Goal: Communication & Community: Answer question/provide support

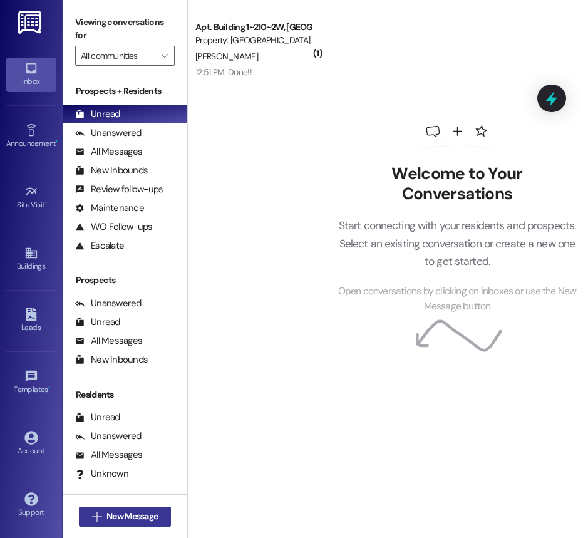
click at [130, 516] on span "New Message" at bounding box center [131, 516] width 51 height 13
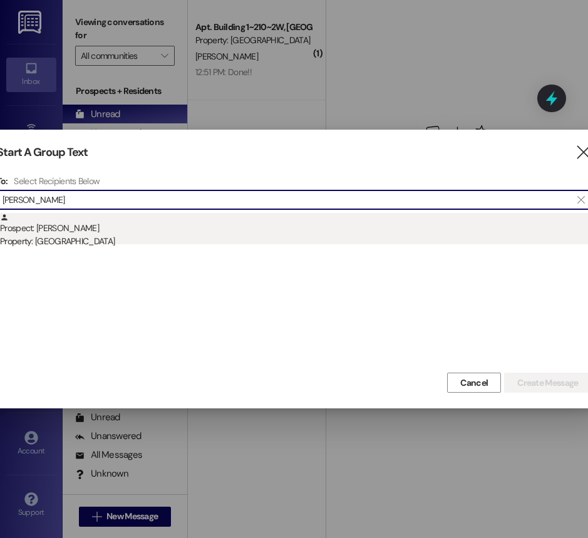
type input "[PERSON_NAME]"
click at [109, 238] on div "Property: [GEOGRAPHIC_DATA]" at bounding box center [296, 241] width 592 height 13
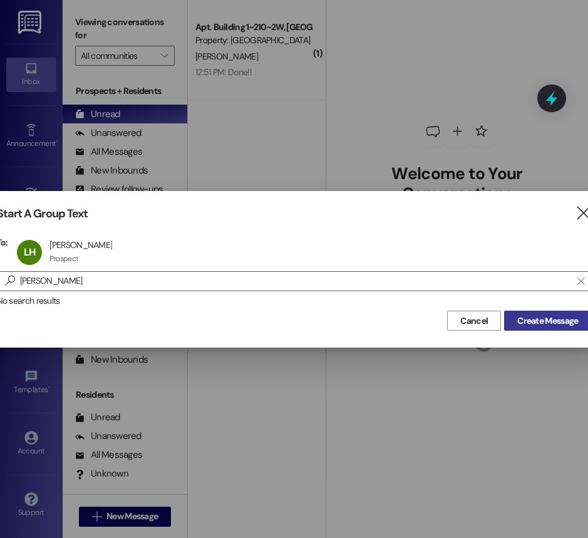
click at [517, 321] on span "Create Message" at bounding box center [547, 320] width 61 height 13
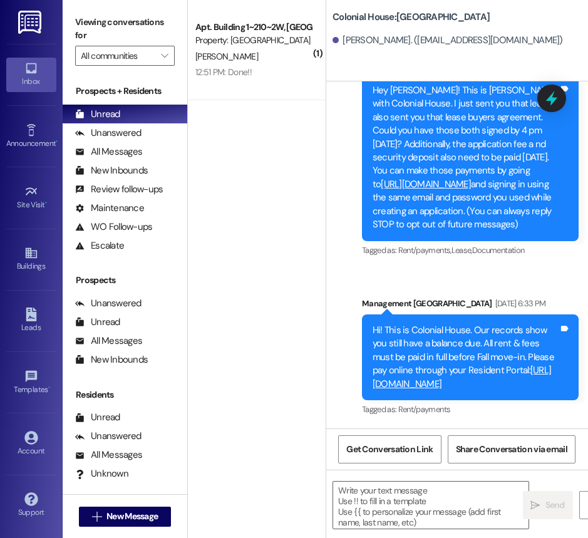
scroll to position [90, 0]
click at [386, 493] on textarea at bounding box center [430, 504] width 195 height 47
paste textarea "[URL][DOMAIN_NAME]"
type textarea "[URL][DOMAIN_NAME]"
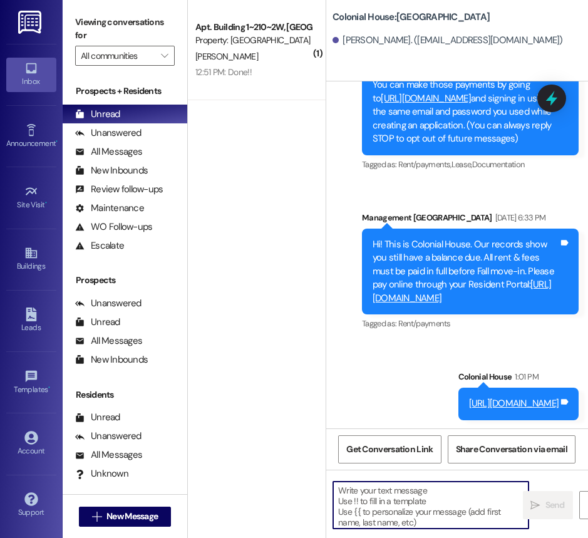
scroll to position [190, 0]
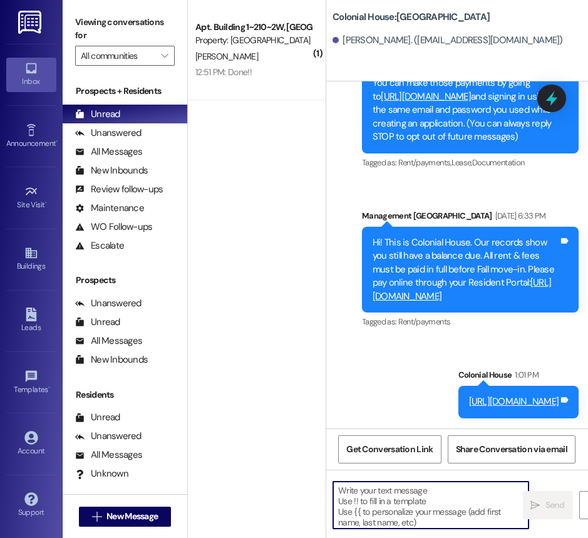
click at [324, 291] on div "( 1 ) Apt. Building 1~210~2W, Building 1 Colonial House Property: [GEOGRAPHIC_D…" at bounding box center [257, 224] width 138 height 449
click at [429, 153] on div "Tagged as: Rent/payments , Click to highlight conversations about Rent/payments…" at bounding box center [470, 162] width 217 height 18
click at [423, 155] on div "Sent via SMS Management [GEOGRAPHIC_DATA] [DATE] 1:13 PM Hey [PERSON_NAME]! Thi…" at bounding box center [457, 184] width 262 height 486
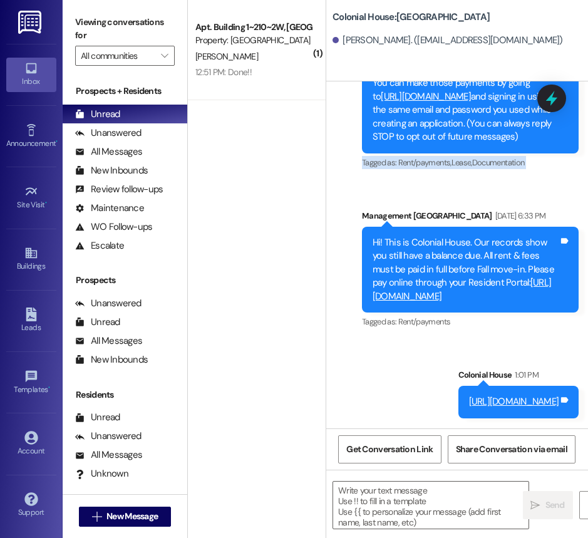
click at [423, 155] on div "Sent via SMS Management [GEOGRAPHIC_DATA] [DATE] 1:13 PM Hey [PERSON_NAME]! Thi…" at bounding box center [457, 184] width 262 height 486
click at [426, 200] on div "Sent via SMS Management [GEOGRAPHIC_DATA] [DATE] 6:33 PM Hi! This is Colonial H…" at bounding box center [469, 270] width 235 height 140
click at [420, 337] on div "Sent via SMS Management [GEOGRAPHIC_DATA] [DATE] 1:13 PM Hey [PERSON_NAME]! Thi…" at bounding box center [457, 184] width 262 height 486
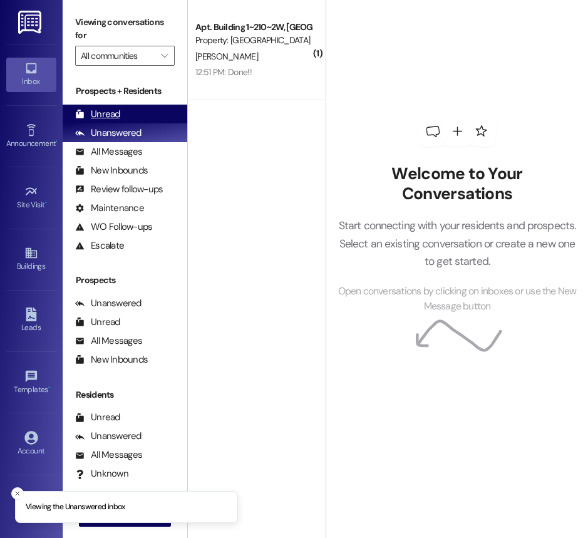
click at [102, 115] on div "Unread" at bounding box center [97, 114] width 45 height 13
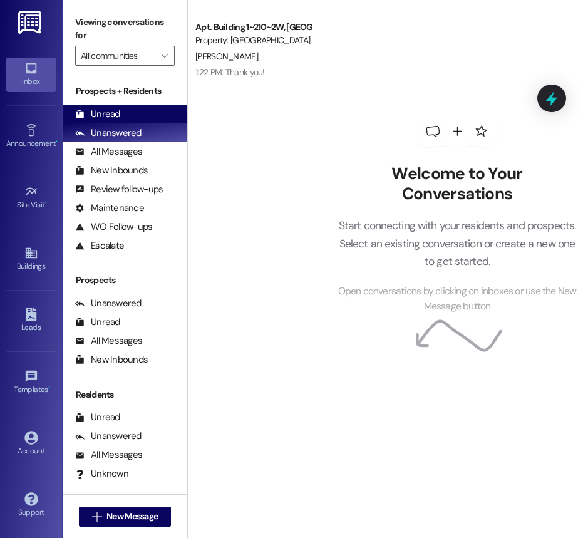
click at [128, 112] on div "Unread (0)" at bounding box center [125, 114] width 125 height 19
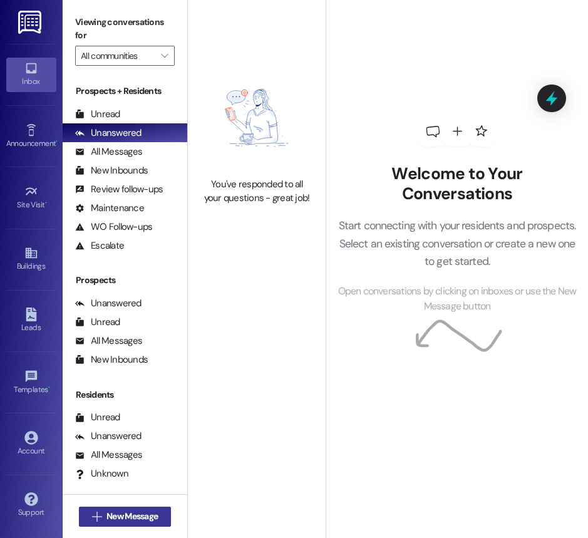
click at [146, 514] on span "New Message" at bounding box center [131, 516] width 51 height 13
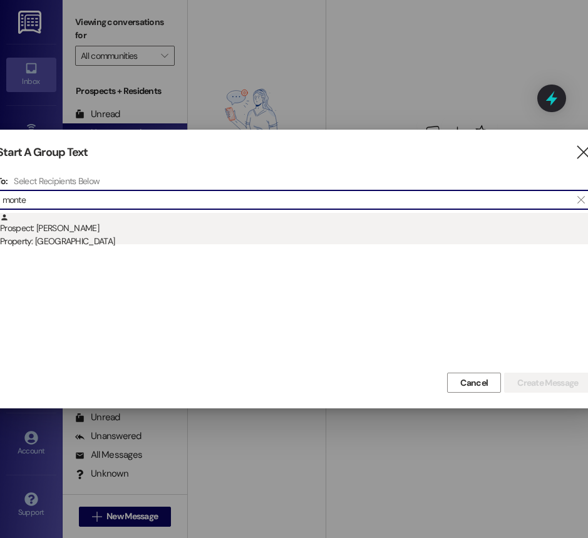
type input "monte"
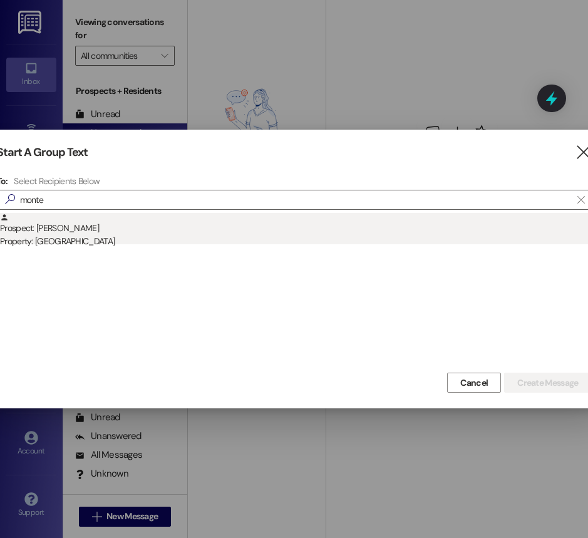
click at [138, 223] on div "Prospect: Monte Ellis Property: Colonial House" at bounding box center [296, 231] width 592 height 36
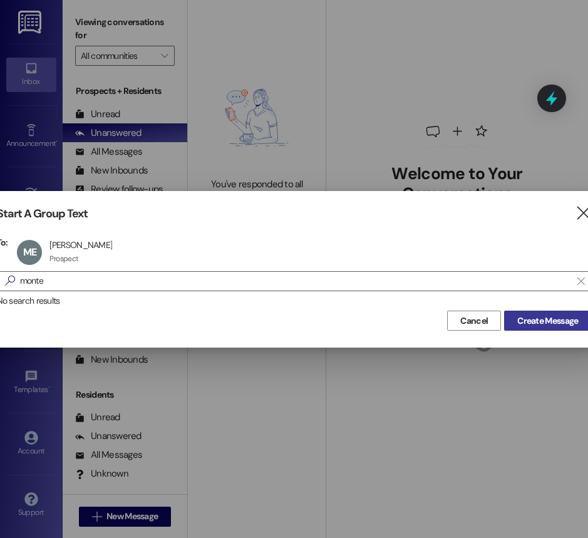
click at [548, 316] on span "Create Message" at bounding box center [547, 320] width 61 height 13
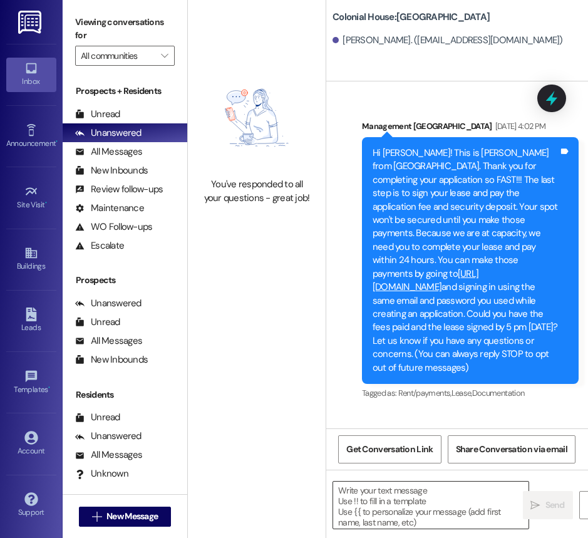
click at [367, 498] on textarea at bounding box center [430, 504] width 195 height 47
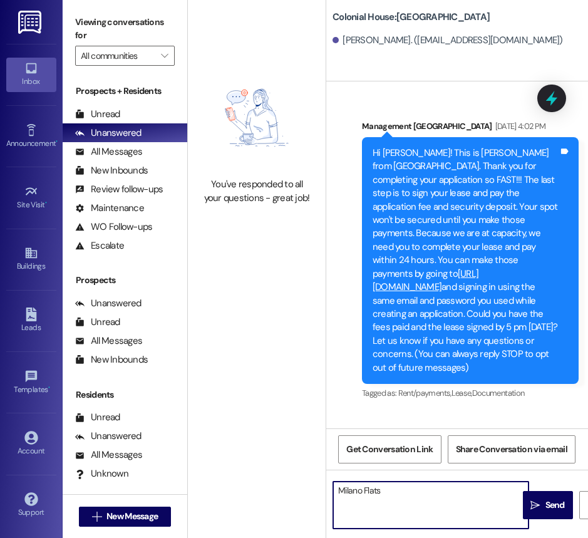
paste textarea "(208) 356-3480"
type textarea "Milano Flats (208) 356-3480"
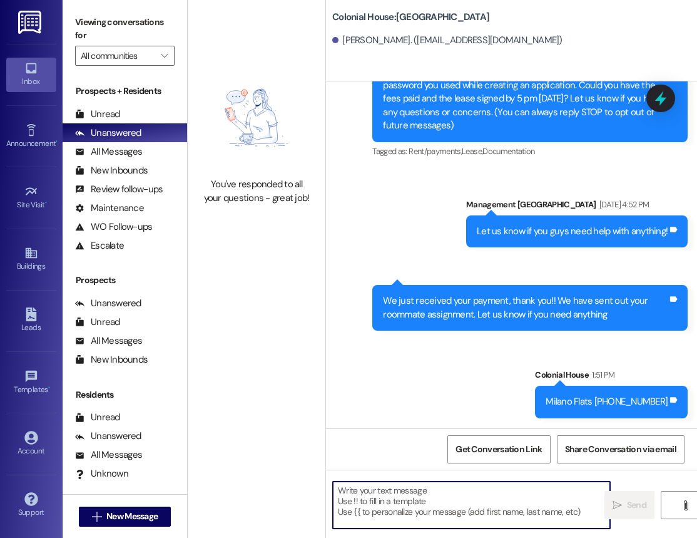
scroll to position [161, 0]
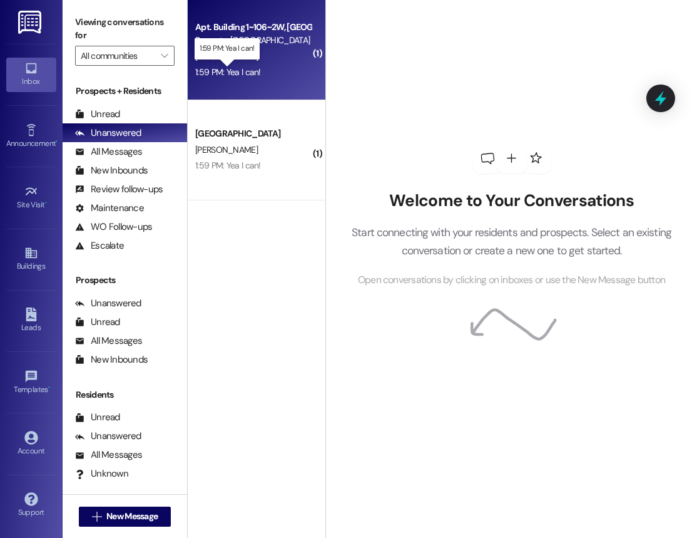
click at [236, 76] on div "1:59 PM: Yea I can! 1:59 PM: Yea I can!" at bounding box center [228, 71] width 66 height 11
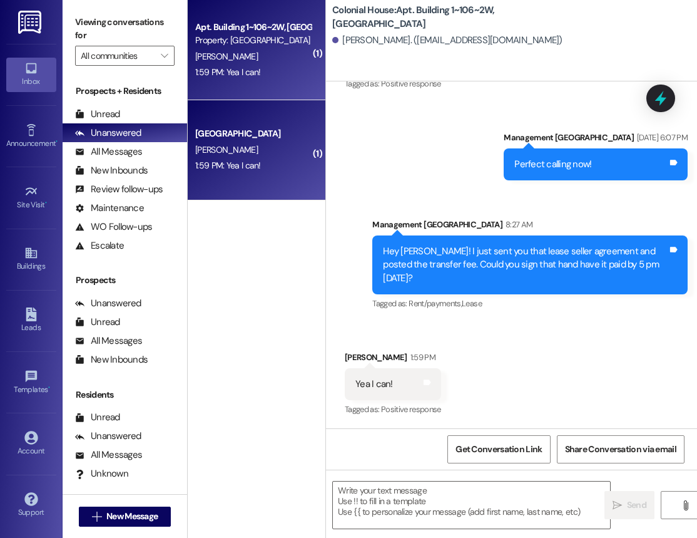
scroll to position [24288, 0]
click at [119, 114] on div "Unread (0)" at bounding box center [125, 114] width 125 height 19
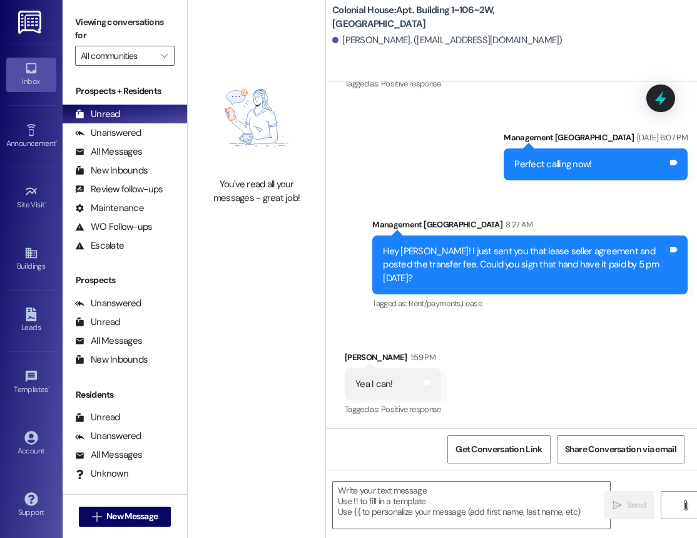
scroll to position [24288, 0]
